Goal: Transaction & Acquisition: Purchase product/service

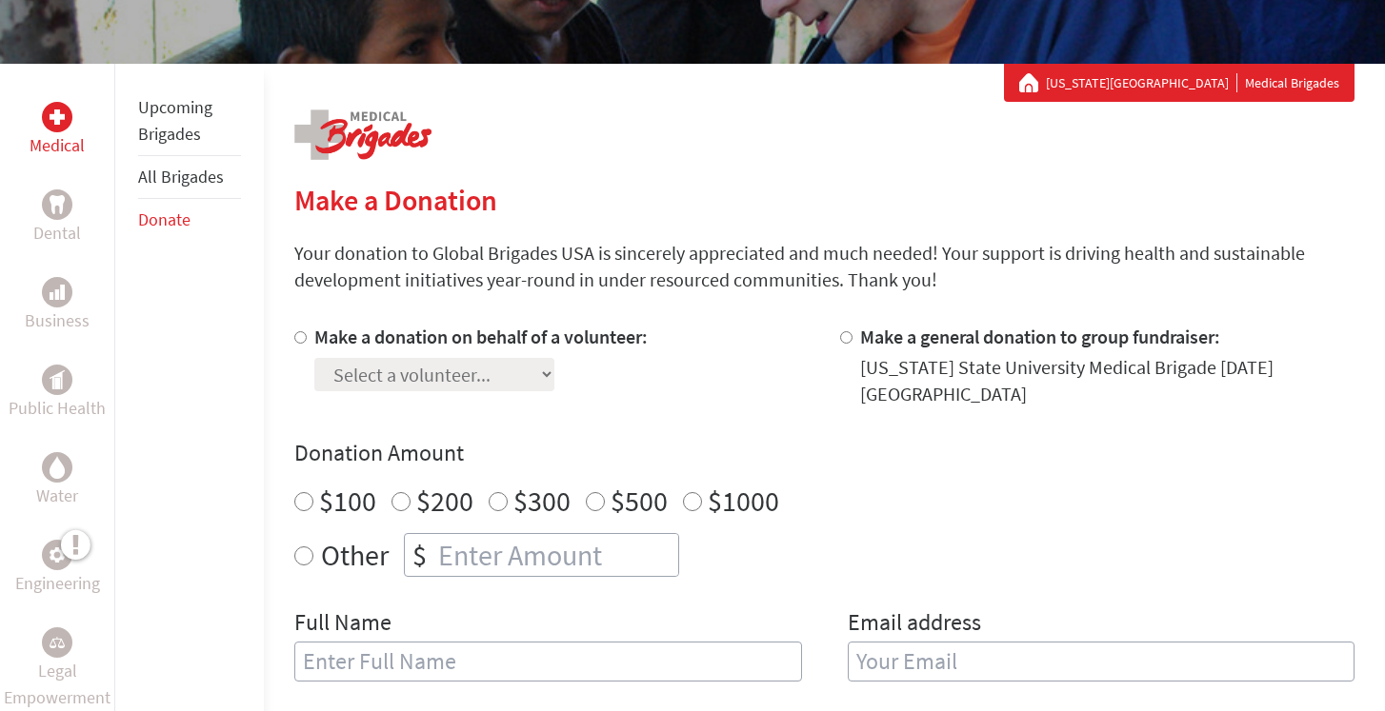
scroll to position [306, 0]
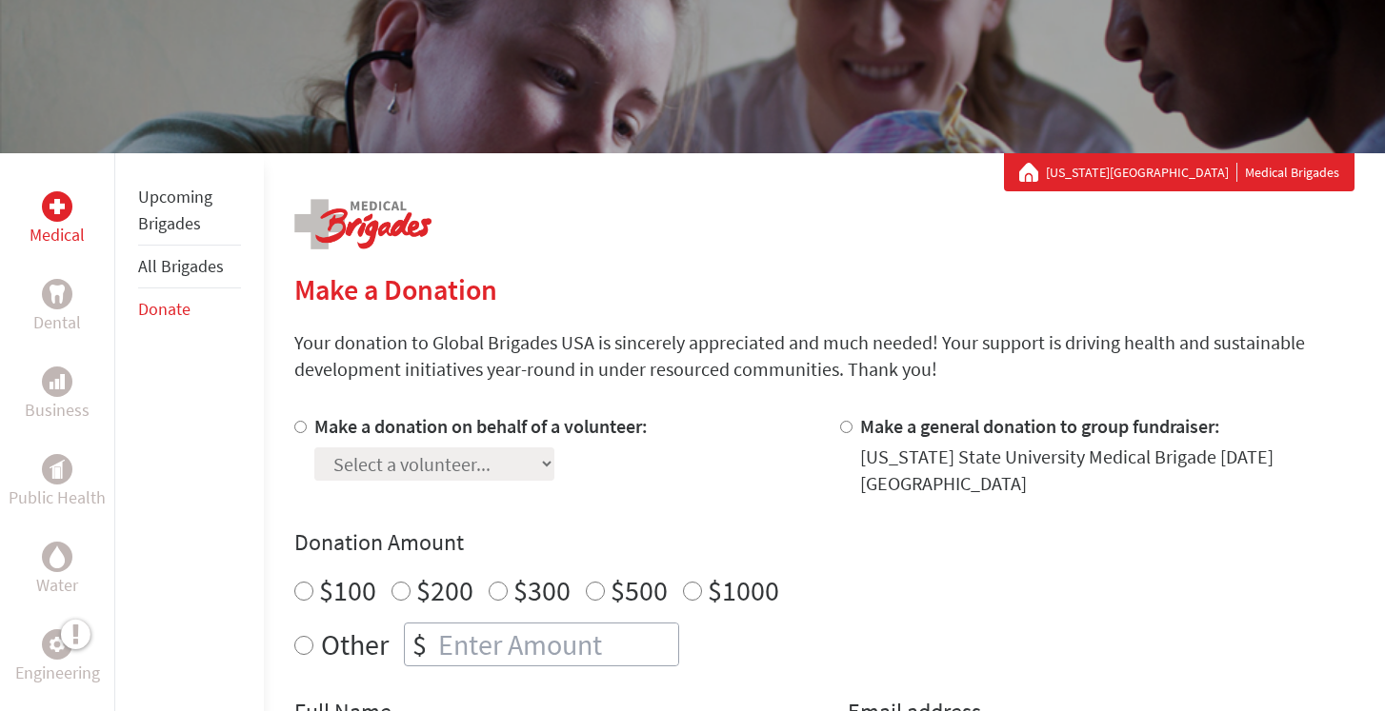
scroll to position [243, 0]
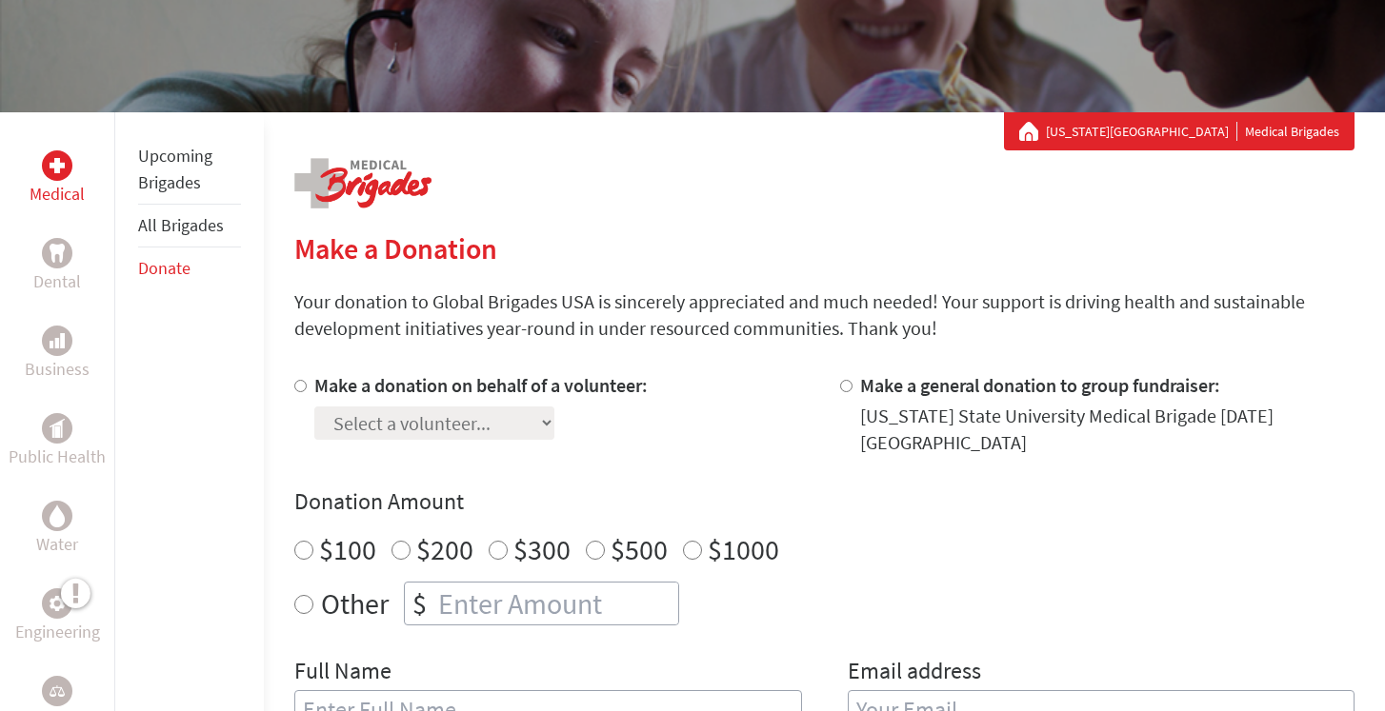
click at [519, 439] on div "Select a volunteer... Adrian DeLeon Adysen Baker Amari McKinney Aricel Westfa B…" at bounding box center [480, 419] width 333 height 41
click at [314, 390] on label "Make a donation on behalf of a volunteer:" at bounding box center [480, 385] width 333 height 24
click at [307, 390] on input "Make a donation on behalf of a volunteer:" at bounding box center [300, 386] width 12 height 12
radio input "true"
click at [403, 419] on select "Select a volunteer... Adrian DeLeon Adysen Baker Amari McKinney Aricel Westfa B…" at bounding box center [434, 423] width 240 height 33
